Goal: Information Seeking & Learning: Learn about a topic

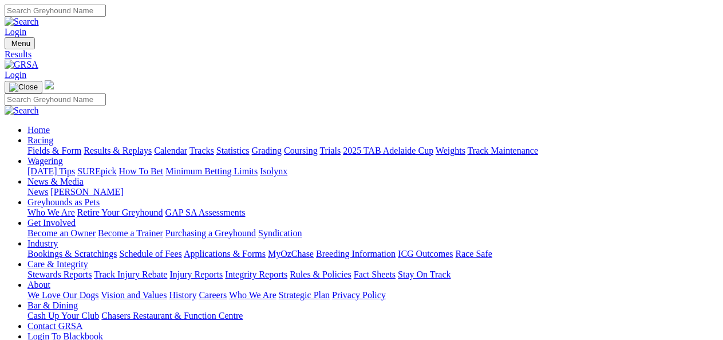
drag, startPoint x: 0, startPoint y: 0, endPoint x: 60, endPoint y: 248, distance: 255.0
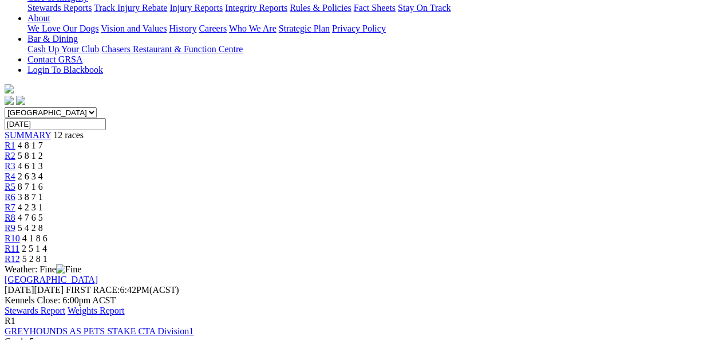
scroll to position [274, 0]
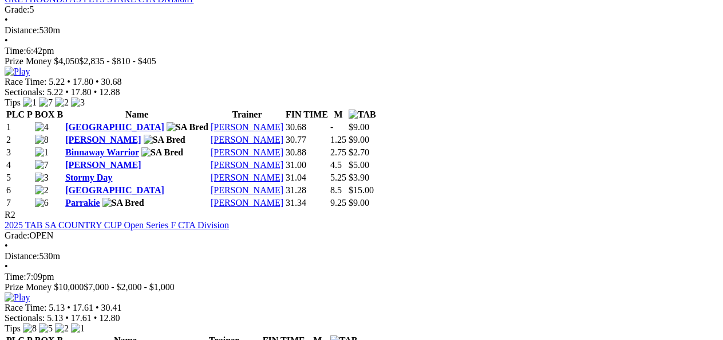
scroll to position [593, 0]
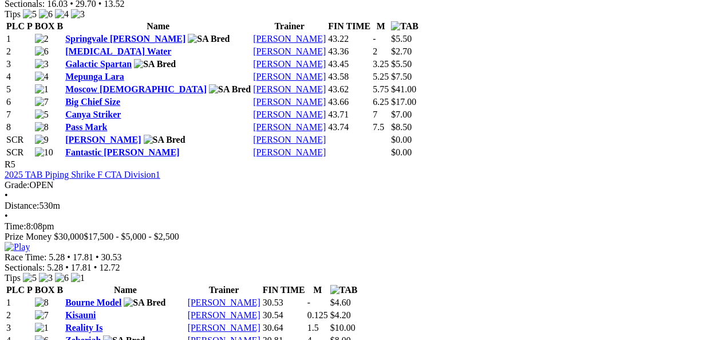
scroll to position [1386, 0]
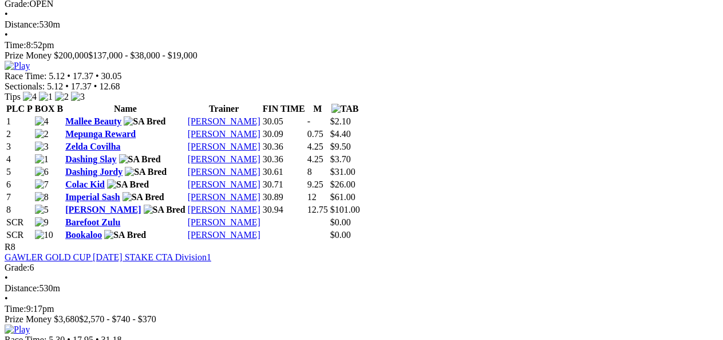
scroll to position [2056, 0]
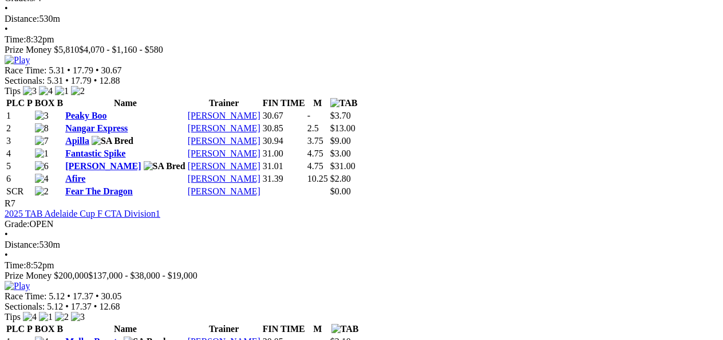
scroll to position [1810, 0]
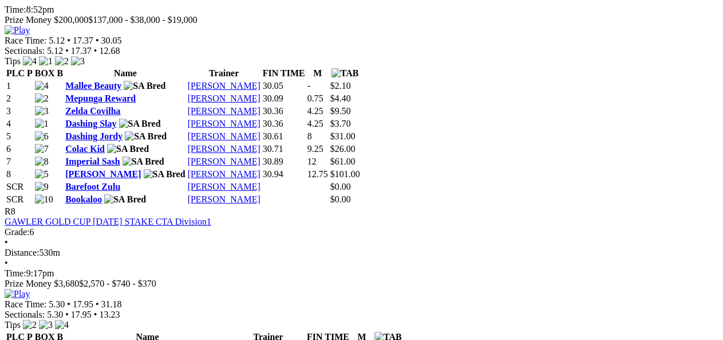
scroll to position [2071, 0]
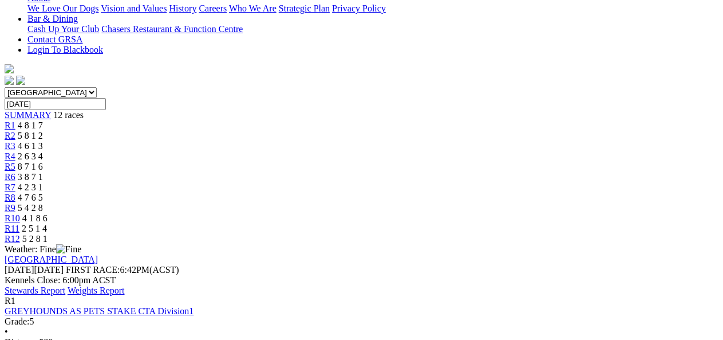
scroll to position [250, 0]
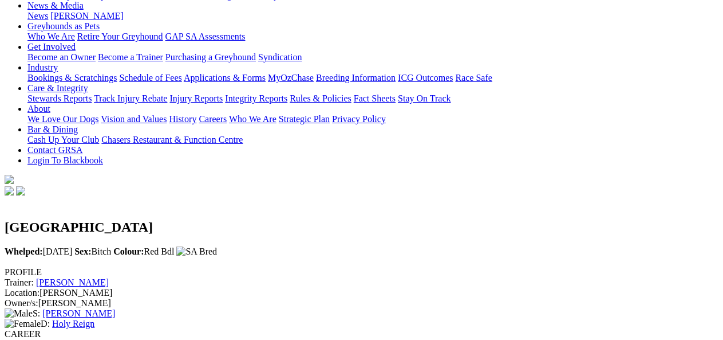
scroll to position [205, 0]
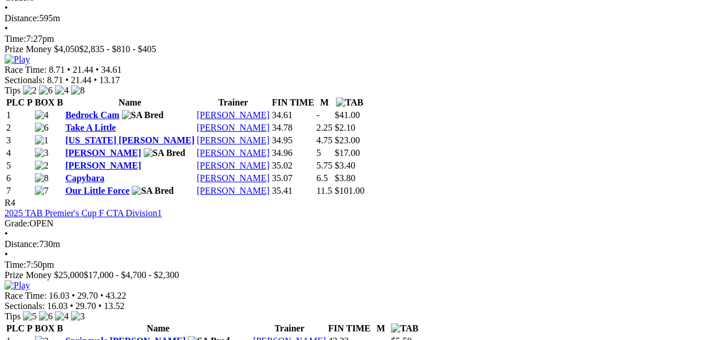
scroll to position [1058, 0]
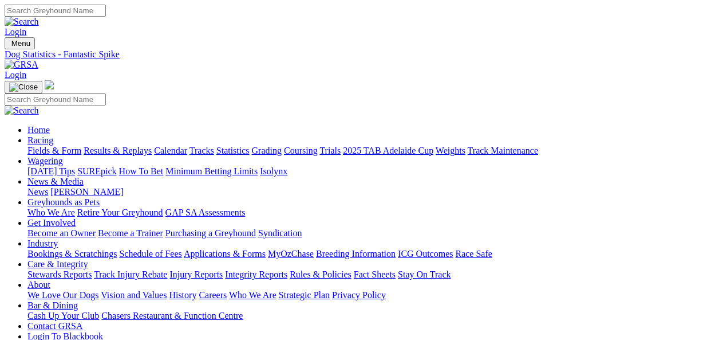
click at [694, 26] on div "Login" at bounding box center [362, 21] width 714 height 33
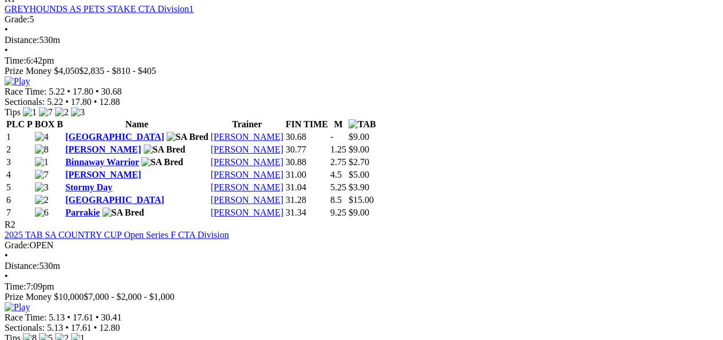
scroll to position [573, 0]
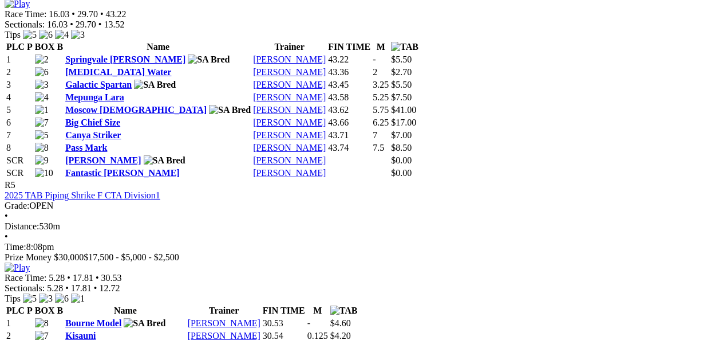
scroll to position [1370, 0]
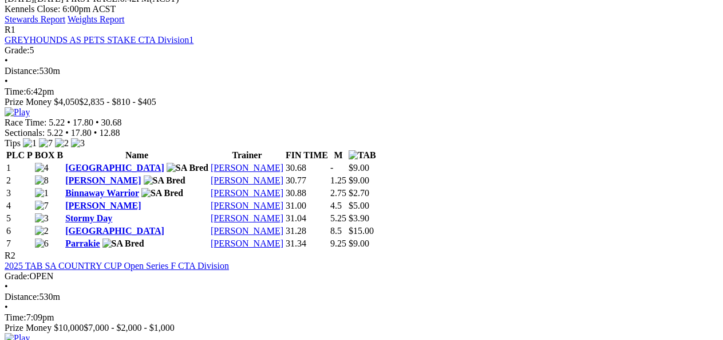
scroll to position [573, 0]
